Goal: Information Seeking & Learning: Learn about a topic

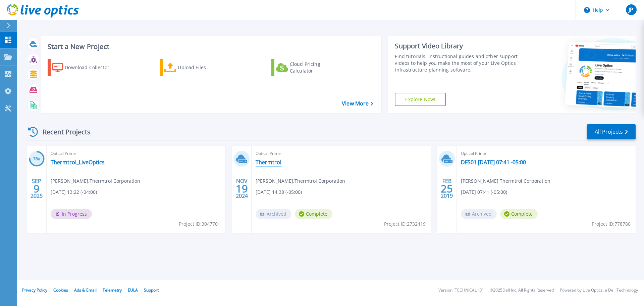
click at [265, 163] on link "Thermtrol" at bounding box center [269, 162] width 26 height 7
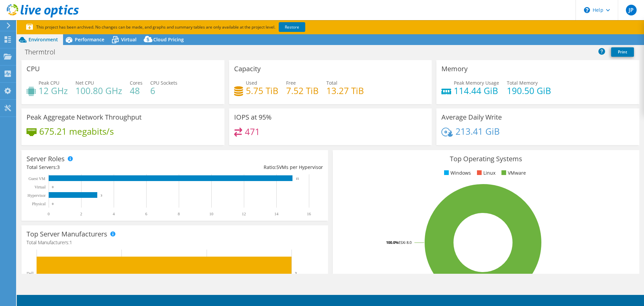
select select "USD"
click at [163, 40] on span "Cloud Pricing" at bounding box center [168, 39] width 31 height 6
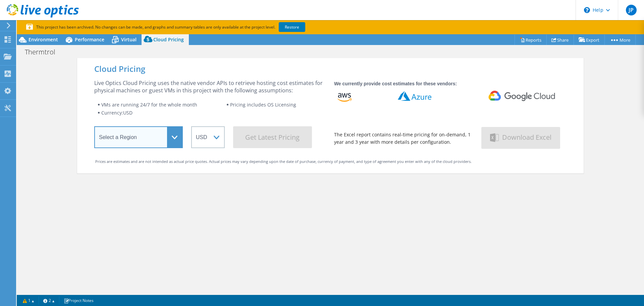
click at [169, 132] on select "Select a Region [GEOGRAPHIC_DATA] ([GEOGRAPHIC_DATA]) [GEOGRAPHIC_DATA] ([GEOGR…" at bounding box center [138, 137] width 89 height 22
select select "USEast"
click at [94, 128] on select "Select a Region [GEOGRAPHIC_DATA] ([GEOGRAPHIC_DATA]) [GEOGRAPHIC_DATA] ([GEOGR…" at bounding box center [138, 137] width 89 height 22
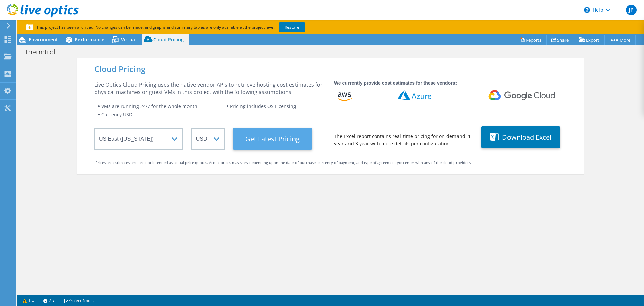
click at [269, 136] on Latest "Get Latest Pricing" at bounding box center [272, 139] width 79 height 22
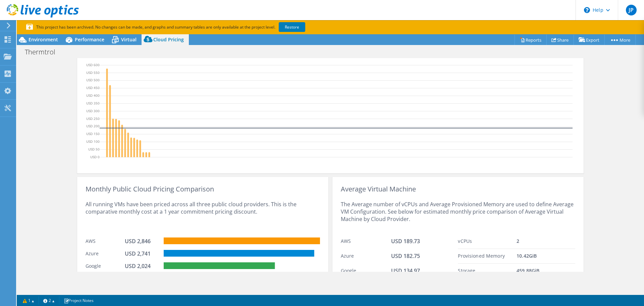
scroll to position [235, 0]
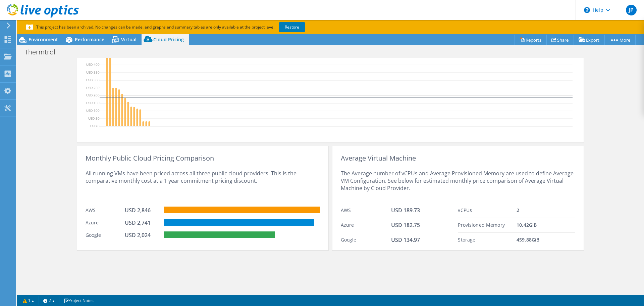
click at [284, 265] on div "Cloud Pricing Live Optics Cloud Pricing uses the native vendor APIs to retrieve…" at bounding box center [330, 47] width 507 height 448
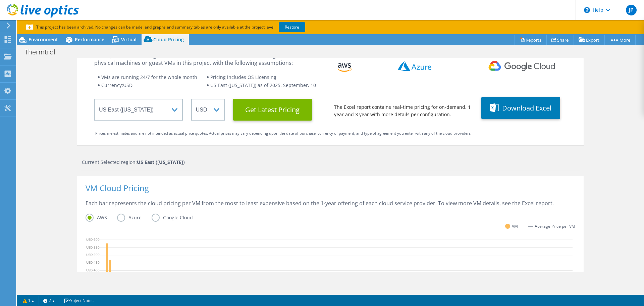
scroll to position [0, 0]
